Goal: Transaction & Acquisition: Purchase product/service

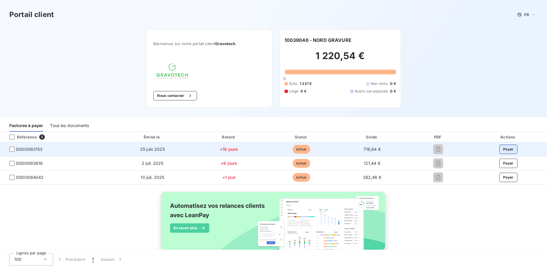
click at [510, 150] on button "Payer" at bounding box center [509, 149] width 18 height 9
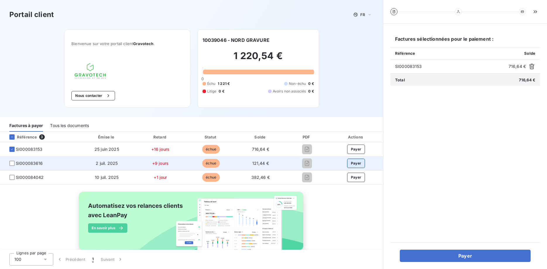
click at [352, 162] on button "Payer" at bounding box center [356, 163] width 18 height 9
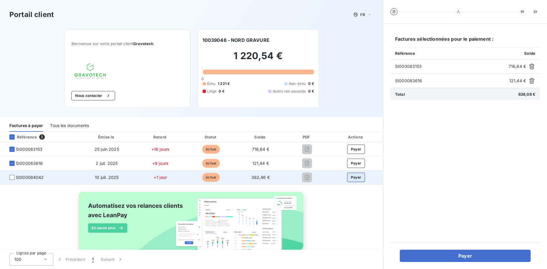
click at [360, 180] on button "Payer" at bounding box center [356, 177] width 18 height 9
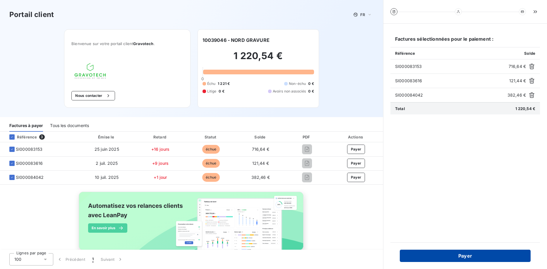
click at [469, 256] on button "Payer" at bounding box center [465, 256] width 131 height 12
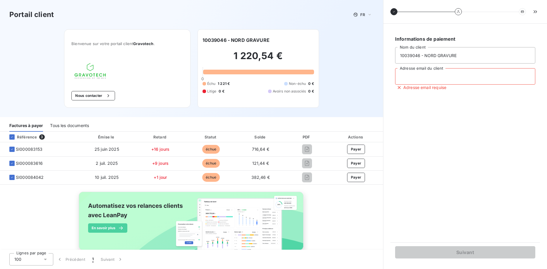
click at [412, 77] on input "Adresse email du client" at bounding box center [465, 76] width 140 height 16
type input "s"
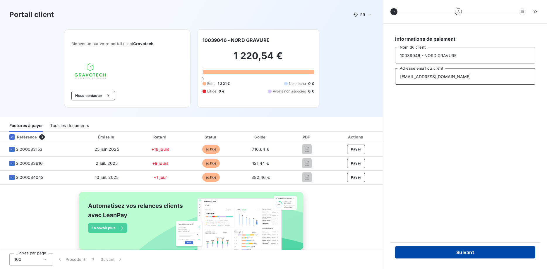
type input "contact@nordgravure.fr"
click at [460, 252] on button "Suivant" at bounding box center [465, 252] width 140 height 12
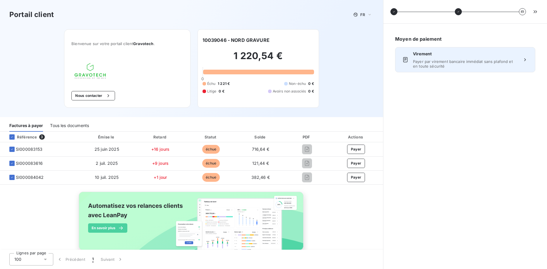
click at [449, 66] on span "Payer par virement bancaire immédiat sans plafond et en toute sécurité" at bounding box center [465, 63] width 105 height 9
